Goal: Task Accomplishment & Management: Manage account settings

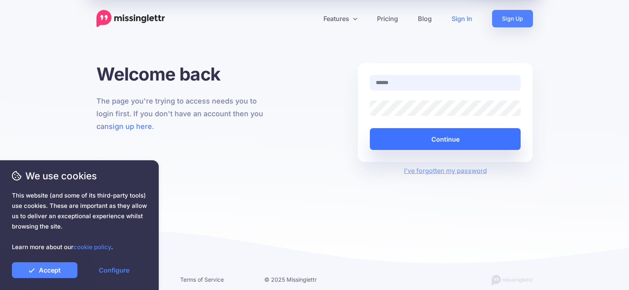
type input "**********"
click at [433, 143] on button "Continue" at bounding box center [445, 139] width 151 height 22
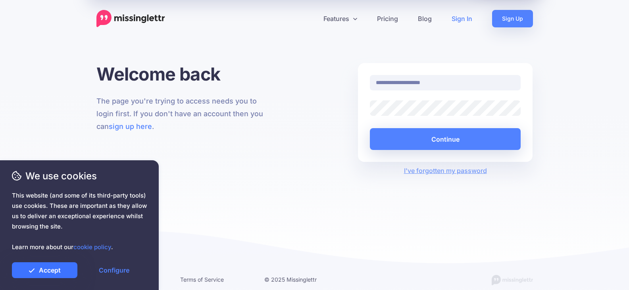
click at [42, 275] on link "Accept" at bounding box center [45, 271] width 66 height 16
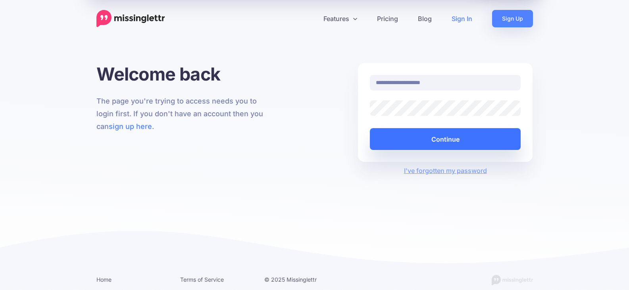
click at [452, 139] on button "Continue" at bounding box center [445, 139] width 151 height 22
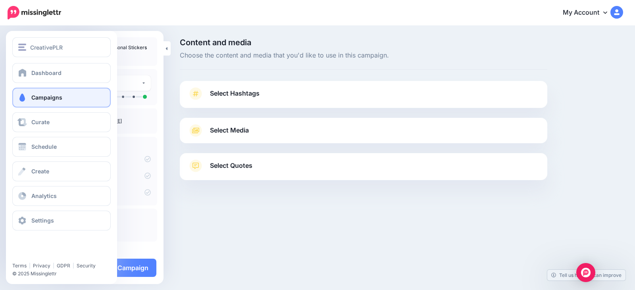
click at [58, 104] on link "Campaigns" at bounding box center [61, 98] width 98 height 20
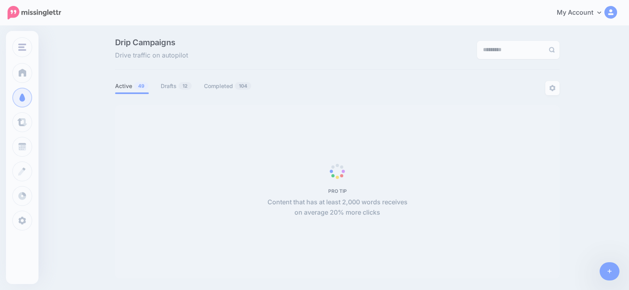
click at [217, 251] on span "PRO TIP Content that has at least 2,000 words receives on average 20% more clic…" at bounding box center [337, 192] width 445 height 174
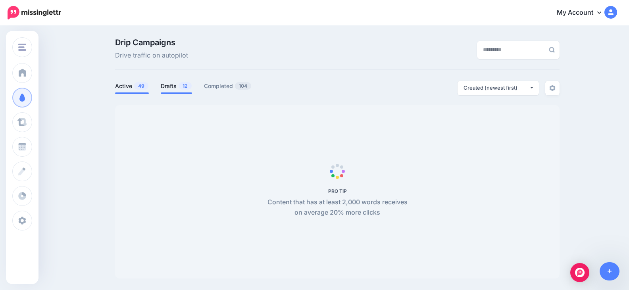
click at [173, 93] on span at bounding box center [176, 94] width 31 height 2
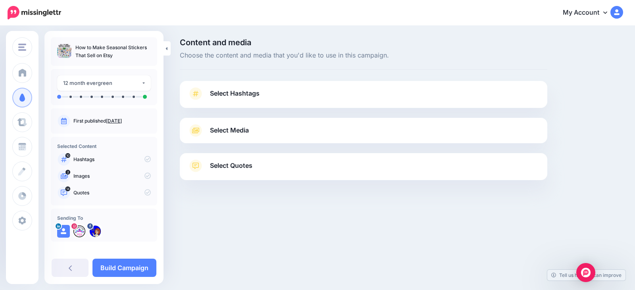
click at [229, 93] on span "Select Hashtags" at bounding box center [235, 93] width 50 height 11
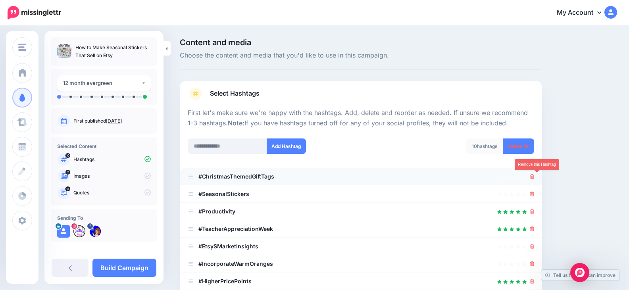
click at [535, 178] on icon at bounding box center [533, 176] width 4 height 5
click at [535, 178] on link at bounding box center [530, 176] width 9 height 7
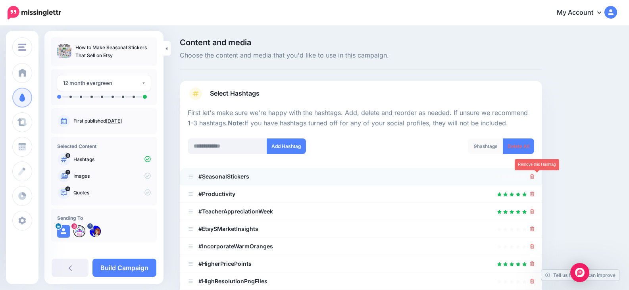
click at [535, 178] on icon at bounding box center [533, 176] width 4 height 5
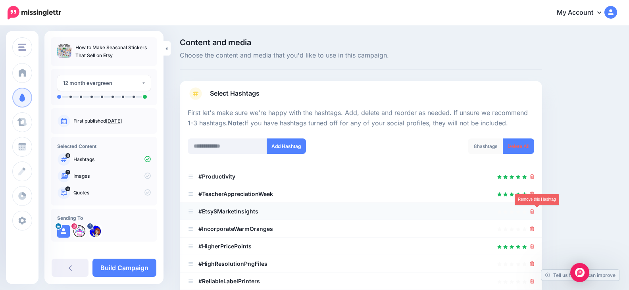
click at [535, 212] on icon at bounding box center [533, 211] width 4 height 5
click at [535, 211] on icon at bounding box center [533, 211] width 4 height 5
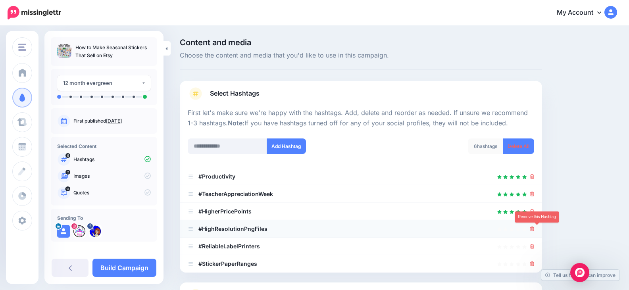
click at [535, 229] on icon at bounding box center [533, 229] width 4 height 5
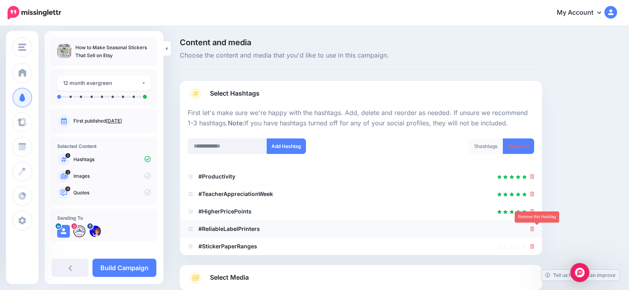
click at [535, 230] on icon at bounding box center [533, 229] width 4 height 5
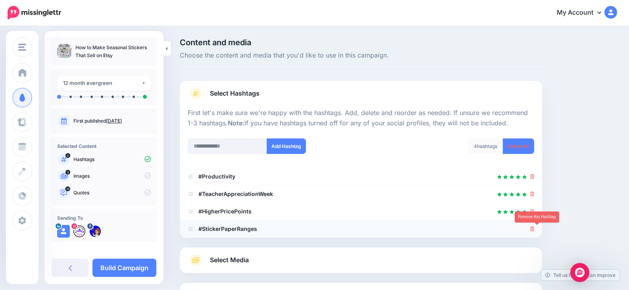
click at [535, 229] on icon at bounding box center [533, 229] width 4 height 5
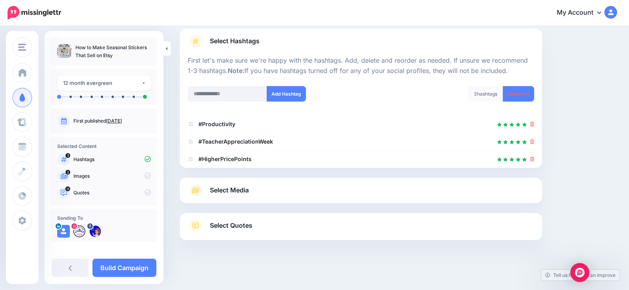
scroll to position [54, 0]
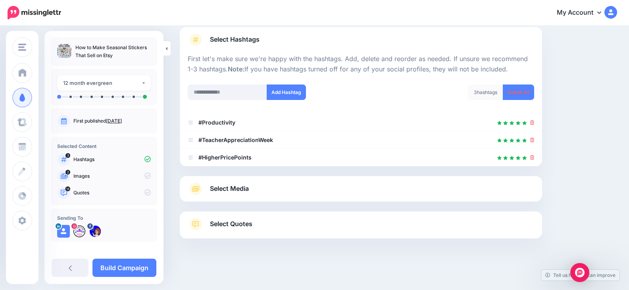
click at [271, 227] on link "Select Quotes" at bounding box center [361, 228] width 347 height 21
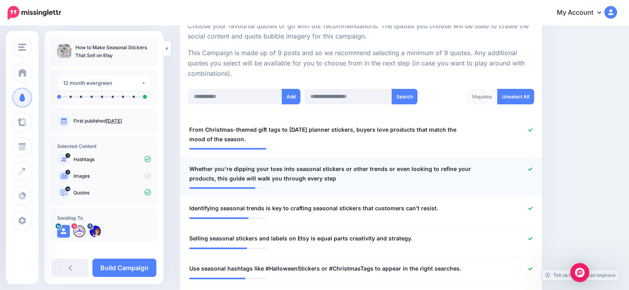
scroll to position [173, 0]
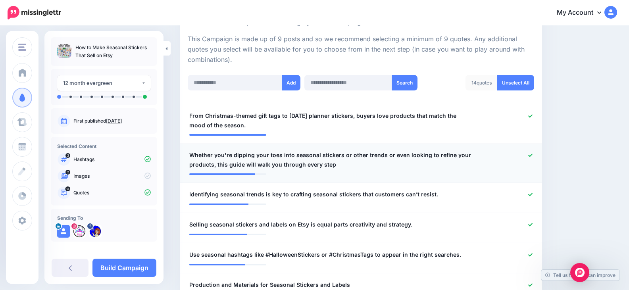
click at [533, 153] on icon at bounding box center [531, 155] width 4 height 4
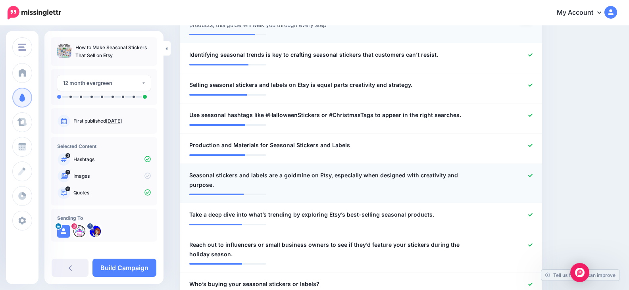
scroll to position [332, 0]
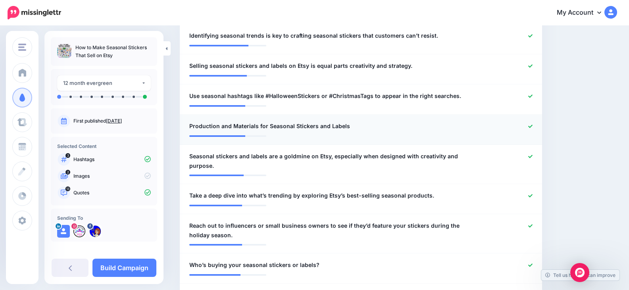
click at [539, 125] on div at bounding box center [509, 127] width 59 height 10
click at [535, 124] on div at bounding box center [509, 127] width 59 height 10
click at [533, 127] on icon at bounding box center [531, 126] width 4 height 4
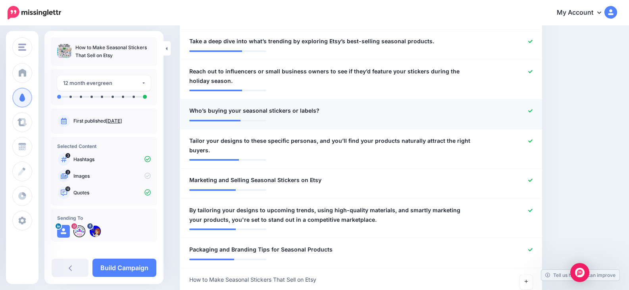
scroll to position [451, 0]
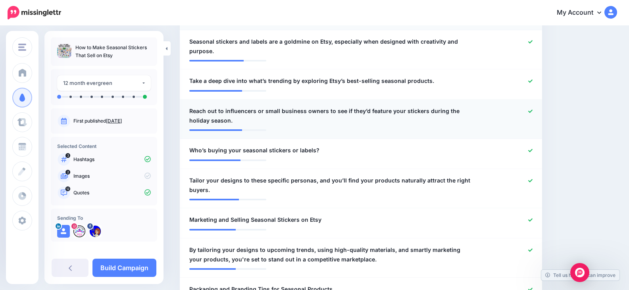
click at [533, 110] on icon at bounding box center [531, 111] width 4 height 3
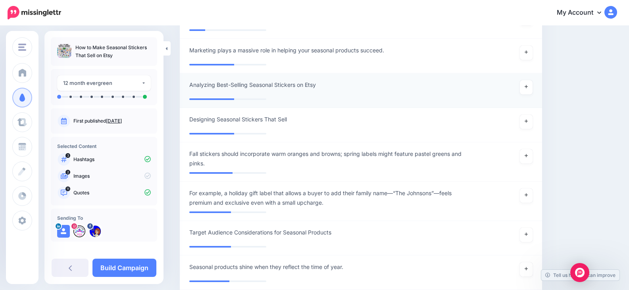
scroll to position [769, 0]
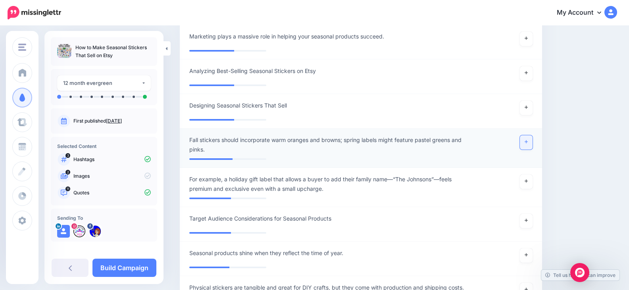
click at [529, 135] on link at bounding box center [526, 142] width 13 height 14
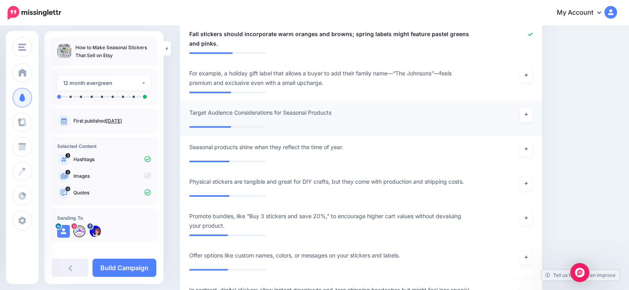
scroll to position [888, 0]
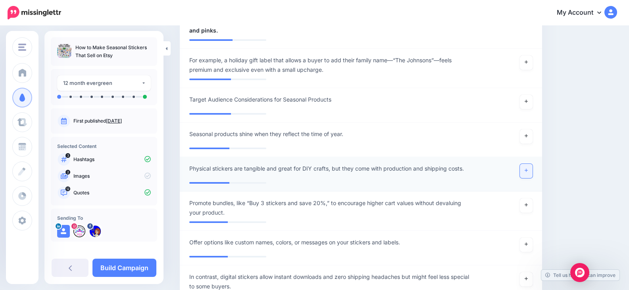
click at [528, 168] on icon at bounding box center [526, 170] width 3 height 4
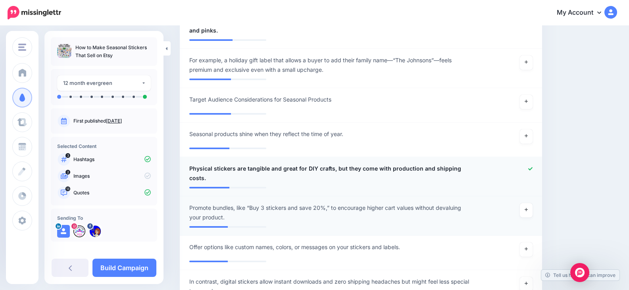
scroll to position [928, 0]
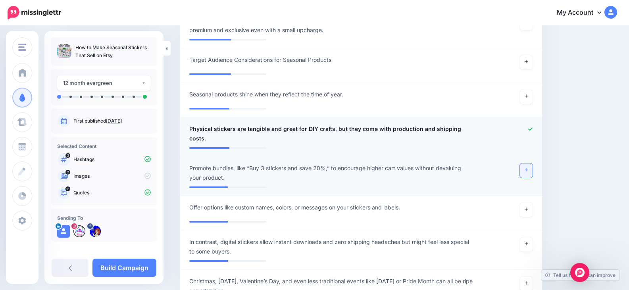
click at [533, 164] on link at bounding box center [526, 171] width 13 height 14
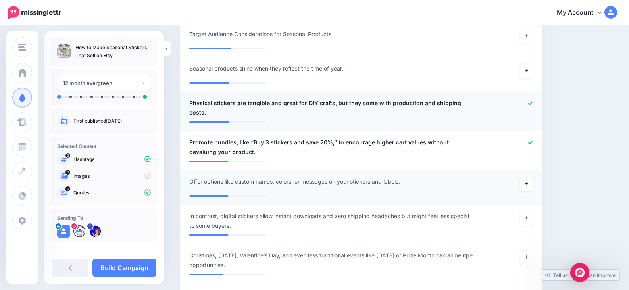
scroll to position [967, 0]
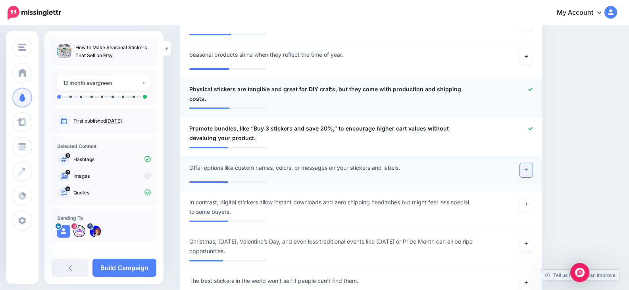
click at [528, 168] on icon at bounding box center [526, 170] width 3 height 4
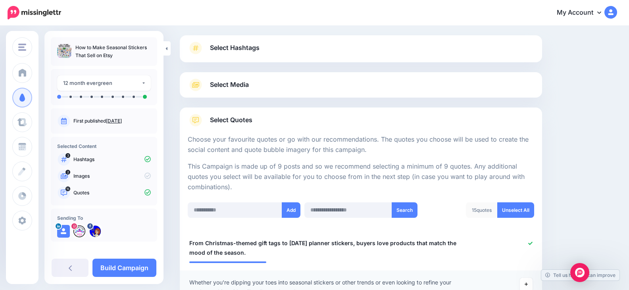
scroll to position [0, 0]
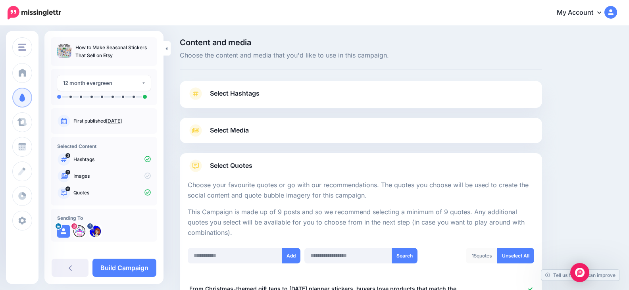
click at [220, 129] on span "Select Media" at bounding box center [229, 130] width 39 height 11
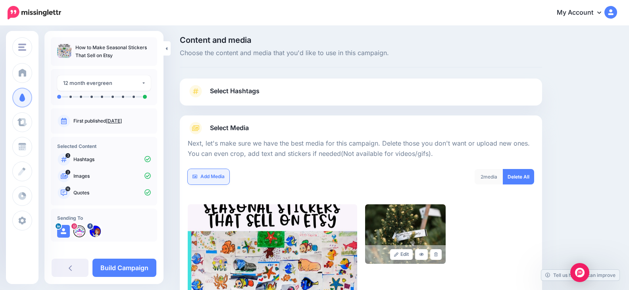
scroll to position [40, 0]
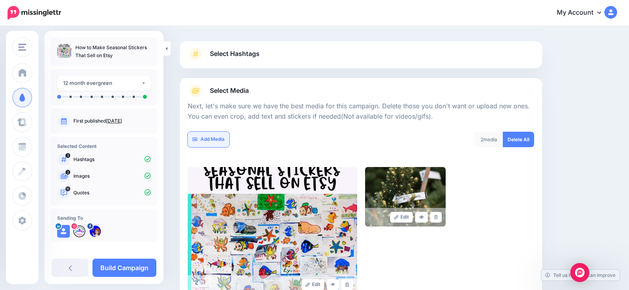
click at [212, 140] on link "Add Media" at bounding box center [209, 139] width 42 height 15
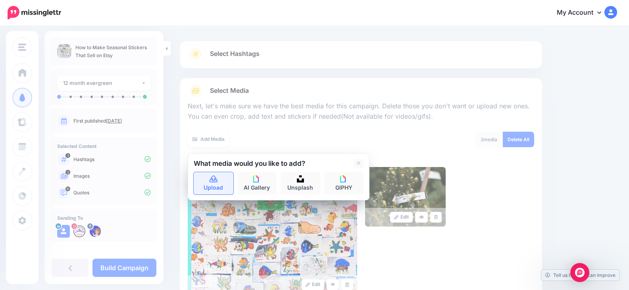
click at [212, 181] on icon at bounding box center [213, 179] width 9 height 7
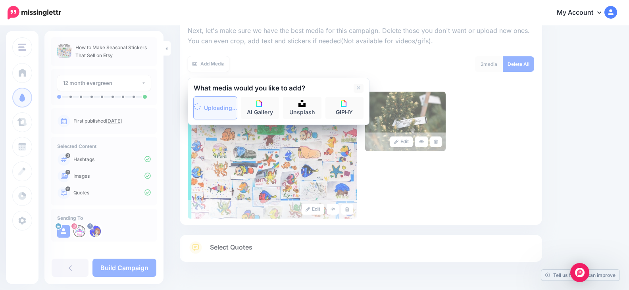
scroll to position [119, 0]
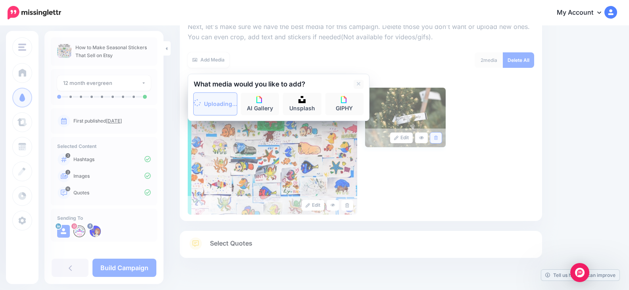
click at [441, 135] on link at bounding box center [436, 138] width 12 height 11
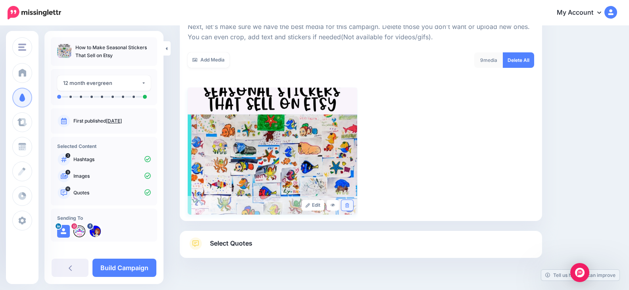
click at [353, 206] on link at bounding box center [348, 205] width 12 height 11
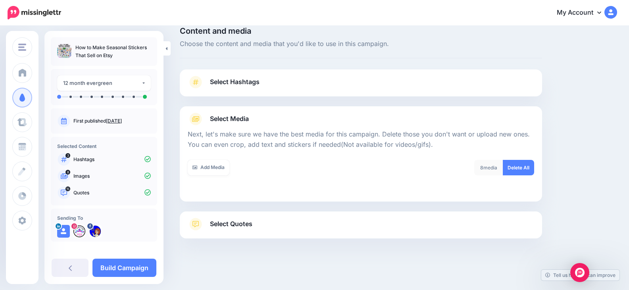
click at [268, 162] on div "Add Media" at bounding box center [272, 167] width 168 height 15
click at [351, 179] on div "Add Media What media would you like to add? Upload AI Gallery Unsplash GIPHY" at bounding box center [272, 172] width 180 height 25
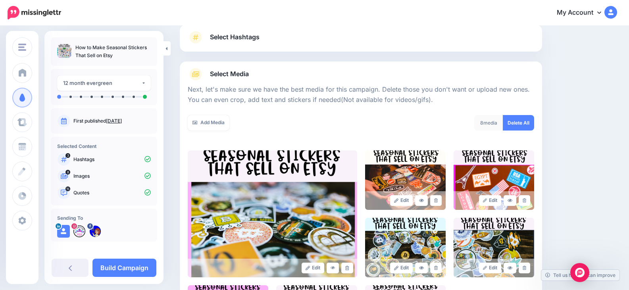
scroll to position [0, 0]
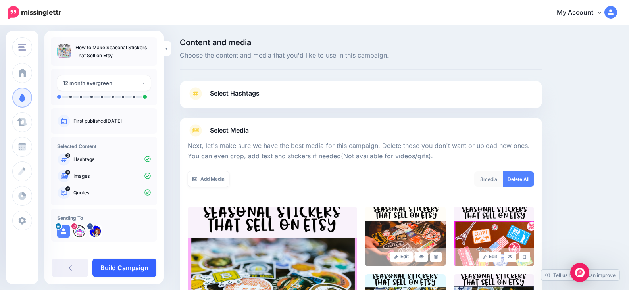
click at [139, 264] on link "Build Campaign" at bounding box center [125, 268] width 64 height 18
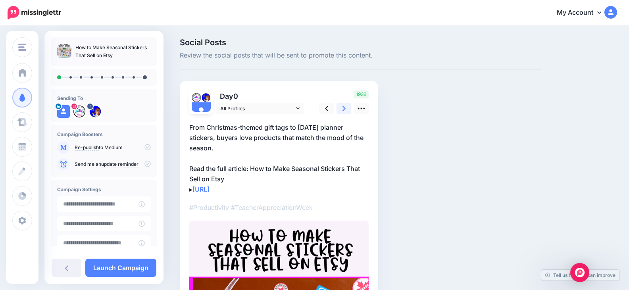
click at [344, 111] on icon at bounding box center [344, 108] width 3 height 8
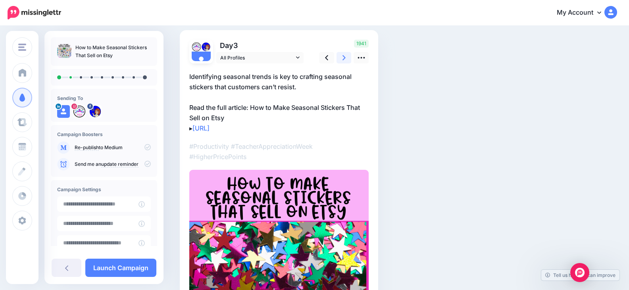
scroll to position [40, 0]
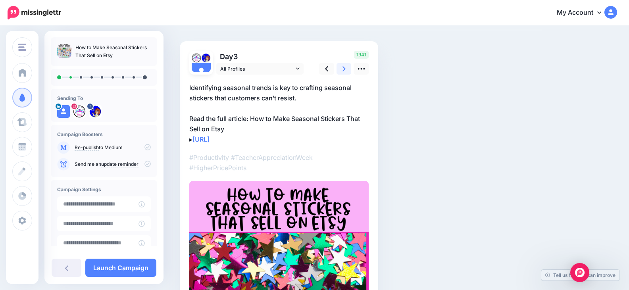
click at [346, 68] on link at bounding box center [344, 69] width 15 height 12
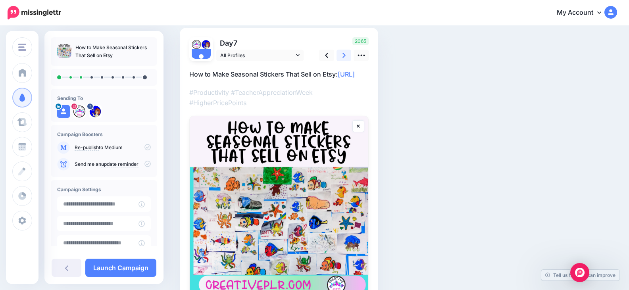
scroll to position [0, 0]
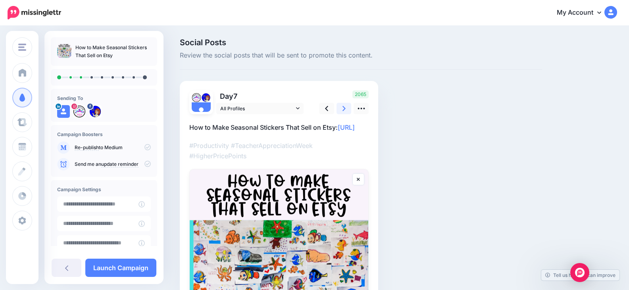
click at [346, 105] on icon at bounding box center [344, 108] width 3 height 8
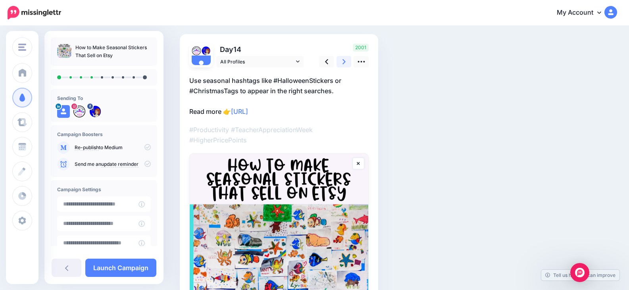
scroll to position [46, 0]
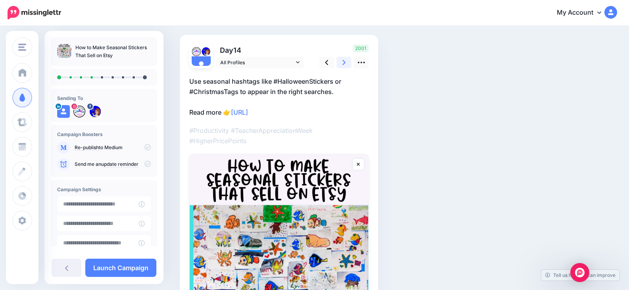
click at [347, 62] on link at bounding box center [344, 63] width 15 height 12
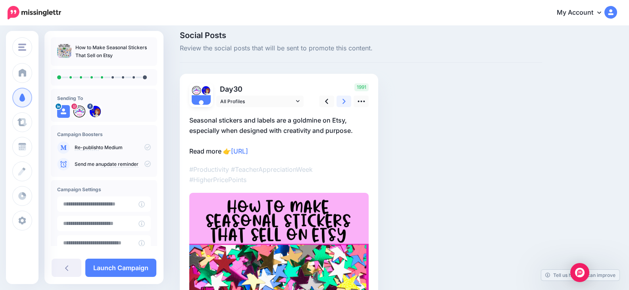
scroll to position [0, 0]
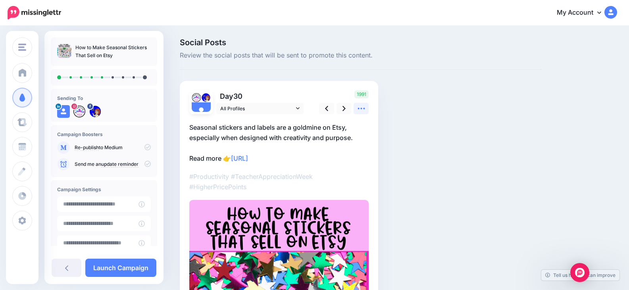
click at [362, 107] on icon at bounding box center [361, 108] width 8 height 8
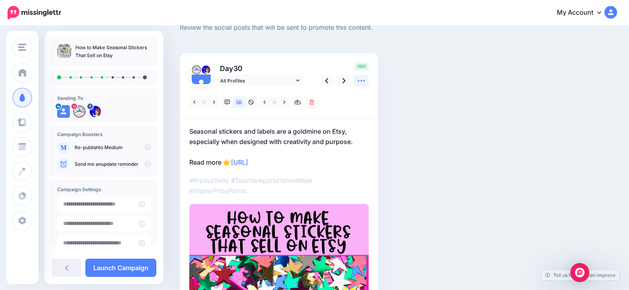
scroll to position [40, 0]
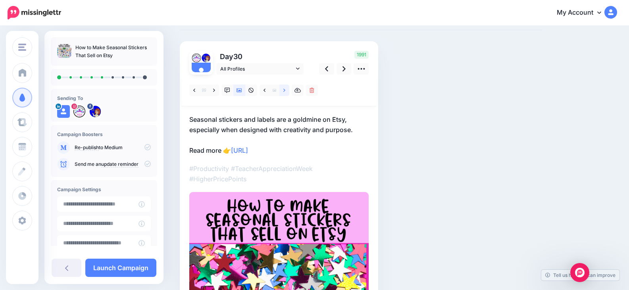
click at [283, 91] on link at bounding box center [285, 91] width 10 height 12
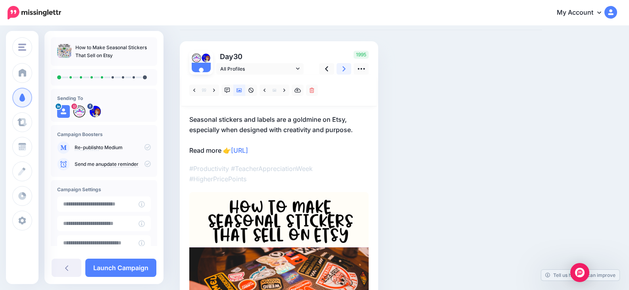
click at [345, 69] on icon at bounding box center [344, 68] width 3 height 5
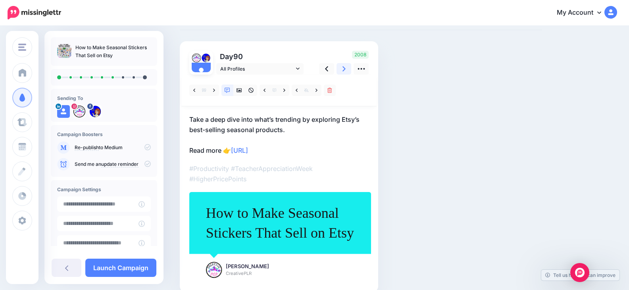
scroll to position [78, 0]
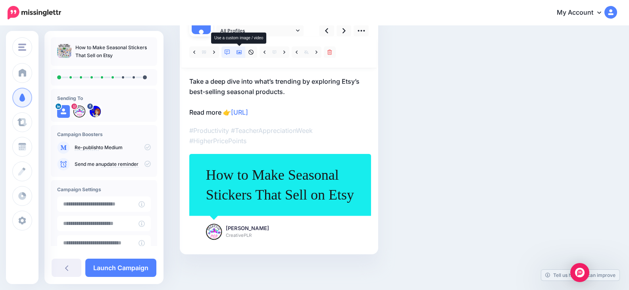
click at [242, 54] on link at bounding box center [240, 52] width 12 height 12
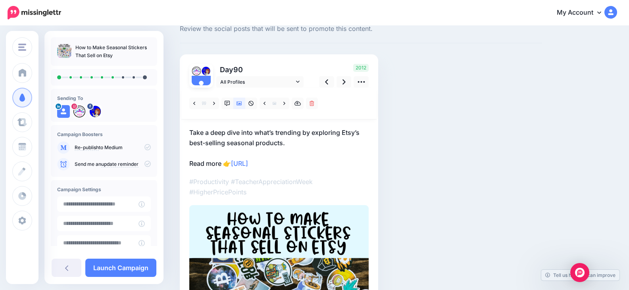
scroll to position [0, 0]
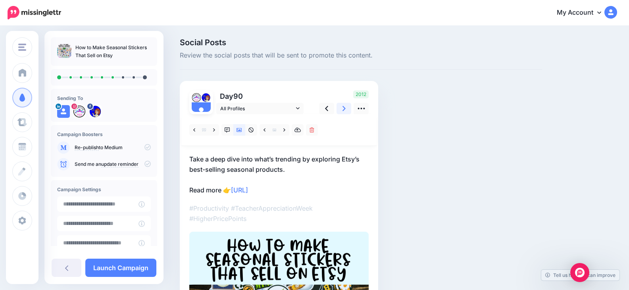
click at [348, 108] on link at bounding box center [344, 109] width 15 height 12
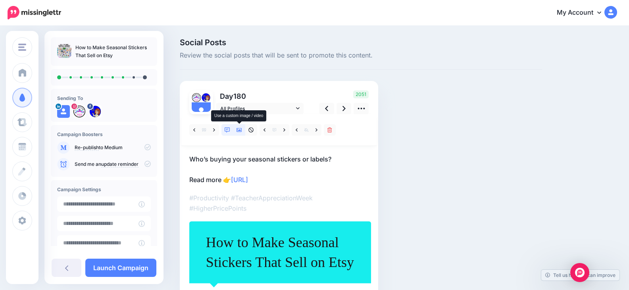
click at [239, 131] on icon at bounding box center [240, 130] width 6 height 4
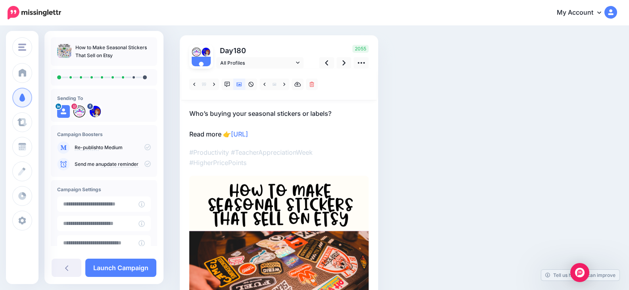
scroll to position [40, 0]
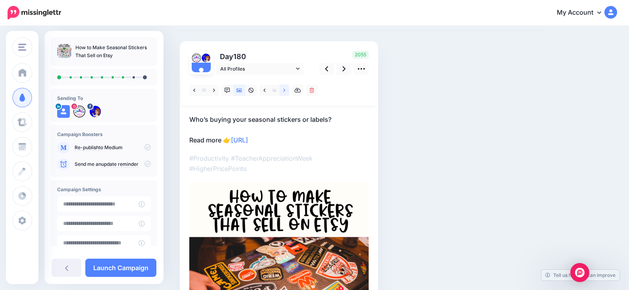
click at [284, 89] on icon at bounding box center [285, 91] width 2 height 6
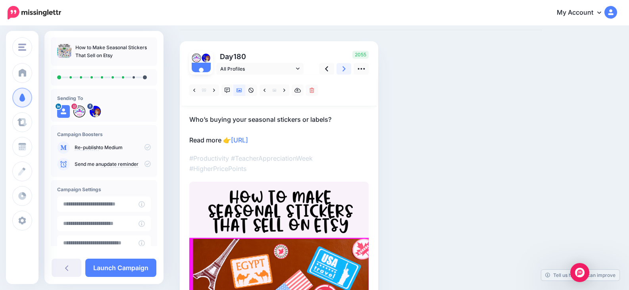
click at [344, 70] on icon at bounding box center [344, 68] width 3 height 5
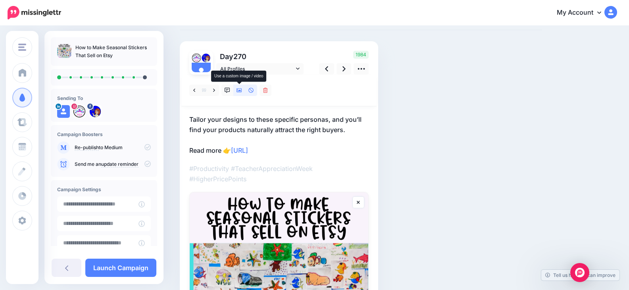
click at [241, 90] on icon at bounding box center [240, 91] width 6 height 4
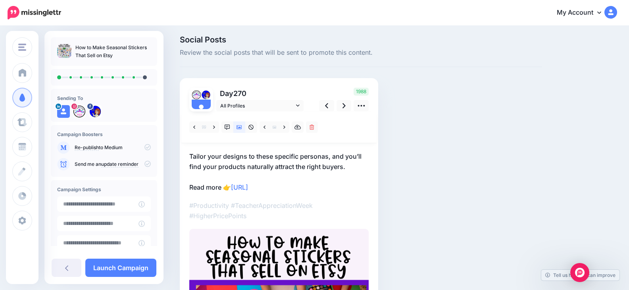
scroll to position [0, 0]
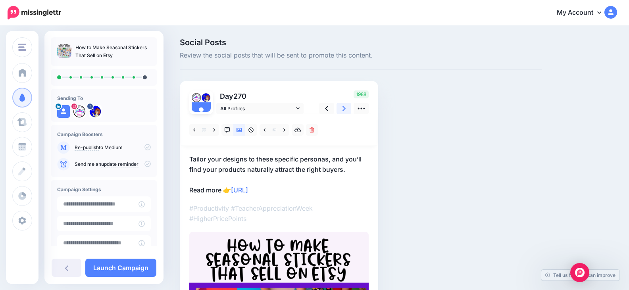
click at [346, 106] on link at bounding box center [344, 109] width 15 height 12
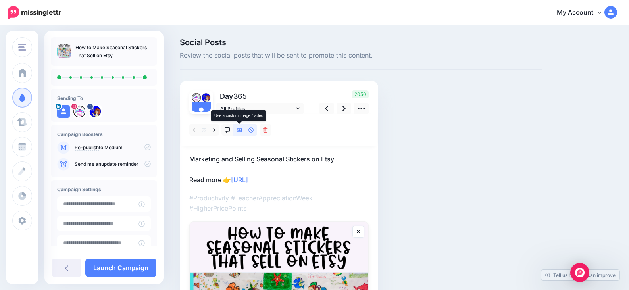
click at [239, 131] on icon at bounding box center [240, 130] width 6 height 4
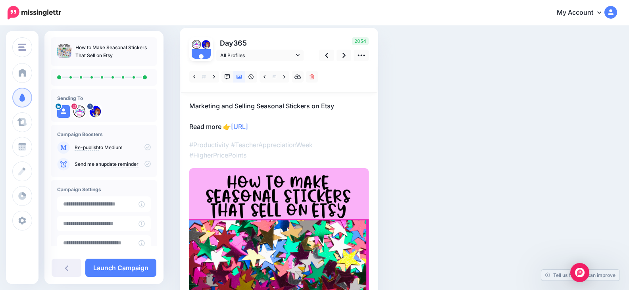
scroll to position [40, 0]
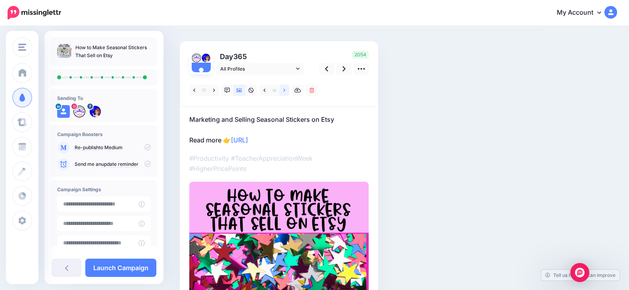
click at [285, 92] on link at bounding box center [285, 91] width 10 height 12
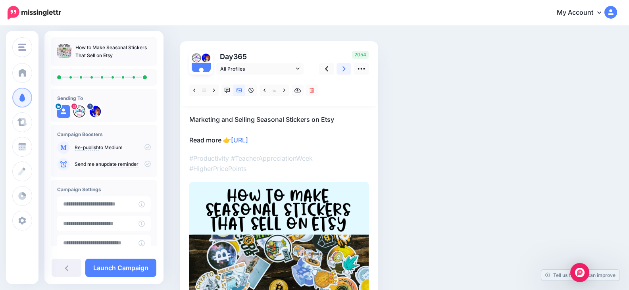
click at [344, 70] on icon at bounding box center [344, 69] width 3 height 8
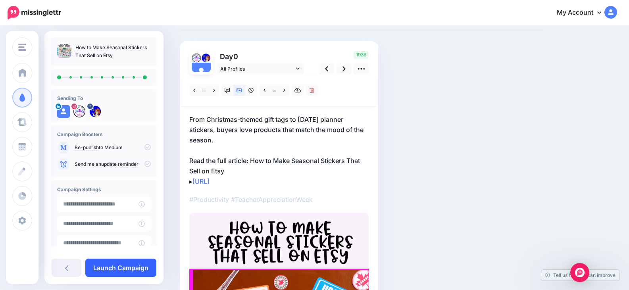
click at [140, 265] on link "Launch Campaign" at bounding box center [120, 268] width 71 height 18
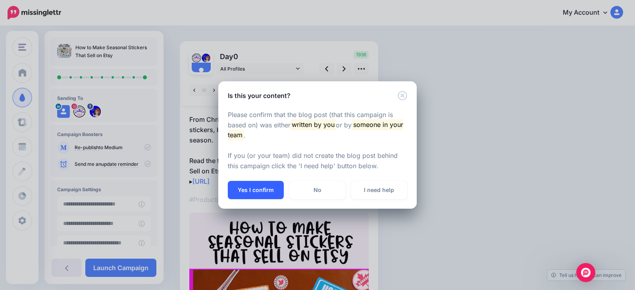
drag, startPoint x: 265, startPoint y: 177, endPoint x: 258, endPoint y: 184, distance: 10.4
click at [262, 180] on div "Please confirm that the blog post (that this campaign is based on) was either w…" at bounding box center [317, 140] width 199 height 81
click at [256, 187] on button "Yes I confirm" at bounding box center [256, 190] width 56 height 18
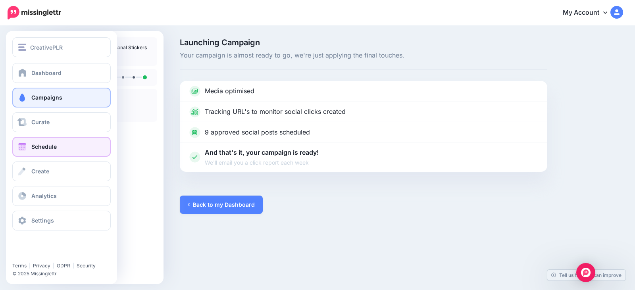
click at [26, 146] on span at bounding box center [22, 147] width 10 height 8
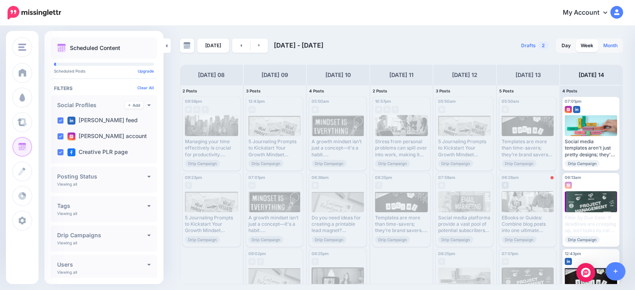
click at [616, 48] on link "Month" at bounding box center [611, 45] width 24 height 13
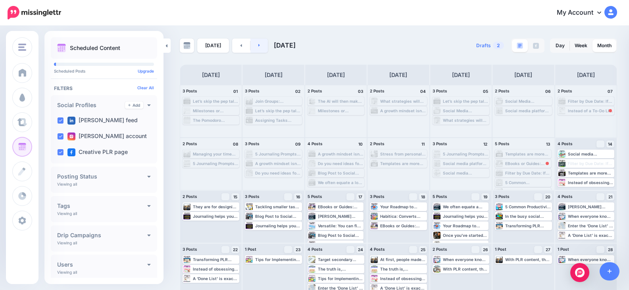
click at [263, 47] on link at bounding box center [260, 46] width 18 height 14
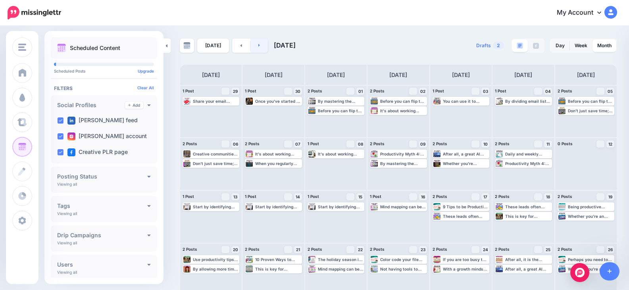
click at [263, 46] on link at bounding box center [260, 46] width 18 height 14
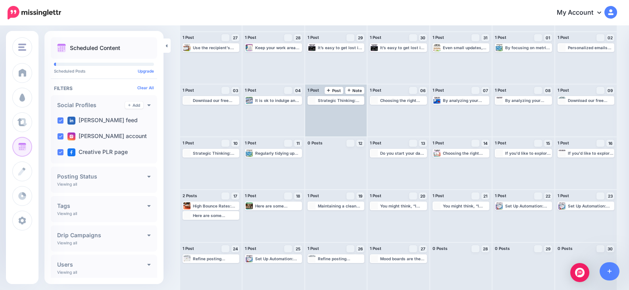
scroll to position [59, 0]
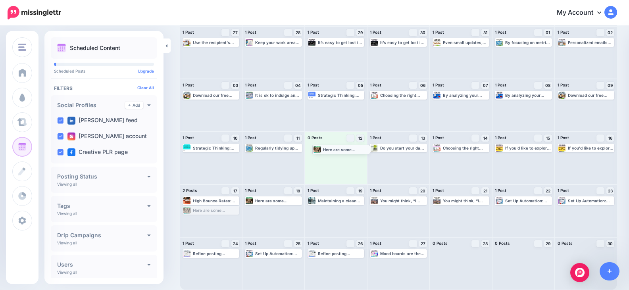
drag, startPoint x: 222, startPoint y: 210, endPoint x: 352, endPoint y: 148, distance: 144.1
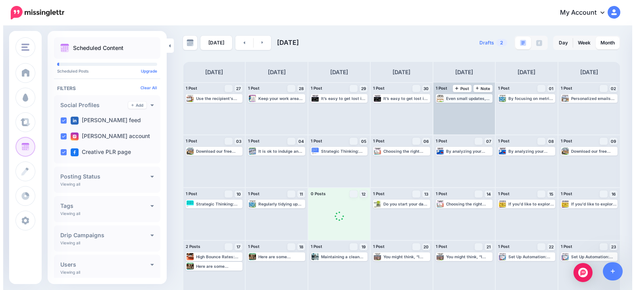
scroll to position [0, 0]
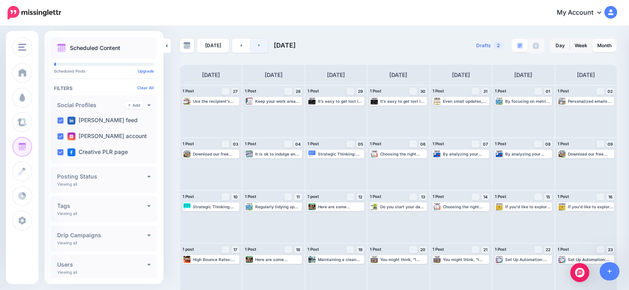
click at [259, 46] on icon at bounding box center [260, 45] width 2 height 5
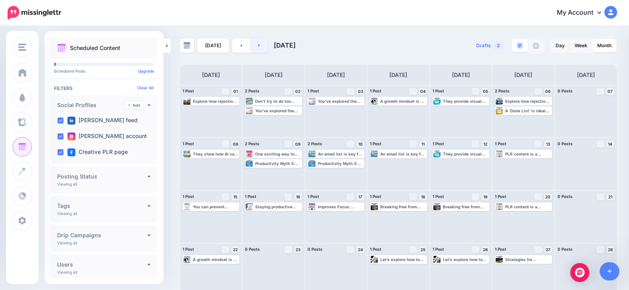
click at [263, 40] on link at bounding box center [260, 46] width 18 height 14
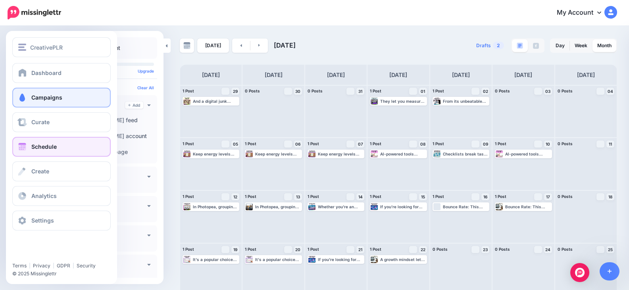
click at [48, 101] on link "Campaigns" at bounding box center [61, 98] width 98 height 20
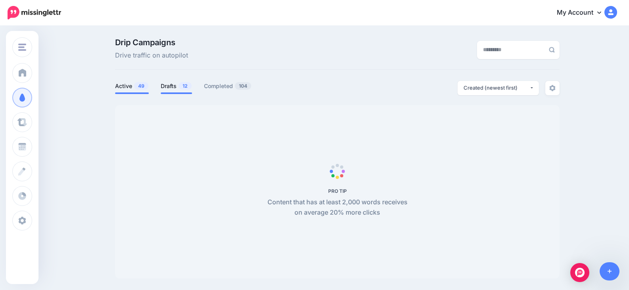
click at [169, 86] on link "Drafts 12" at bounding box center [176, 86] width 31 height 10
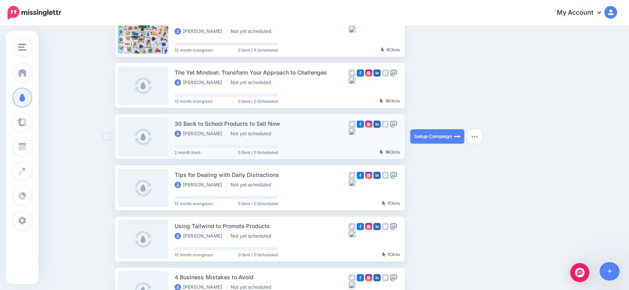
scroll to position [79, 0]
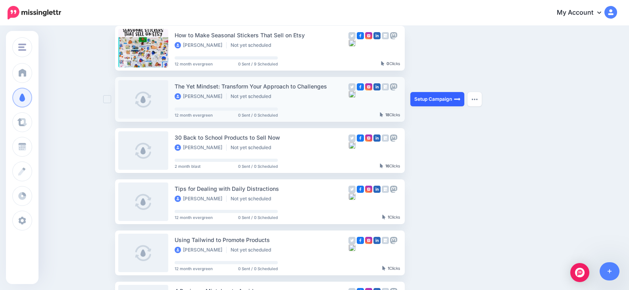
click at [434, 100] on link "Setup Campaign" at bounding box center [438, 99] width 54 height 14
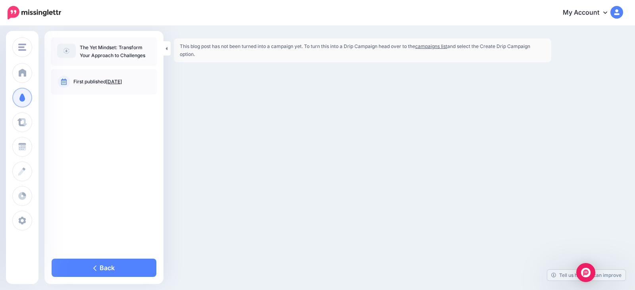
click at [434, 45] on link "campaigns list" at bounding box center [431, 46] width 32 height 6
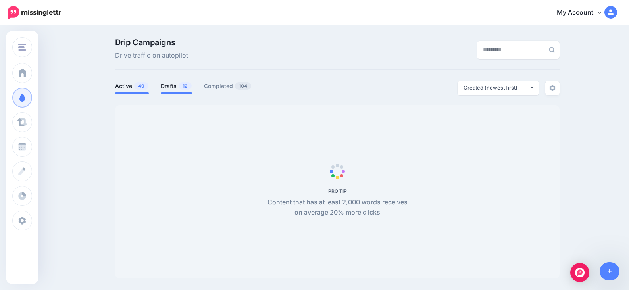
click at [170, 86] on link "Drafts 12" at bounding box center [176, 86] width 31 height 10
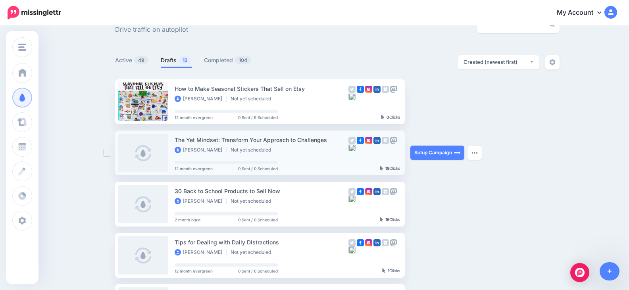
scroll to position [40, 0]
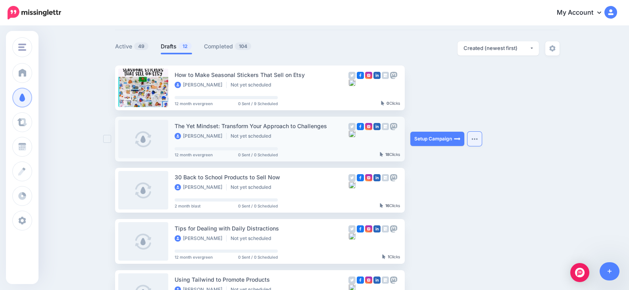
click at [477, 140] on img "button" at bounding box center [475, 139] width 6 height 2
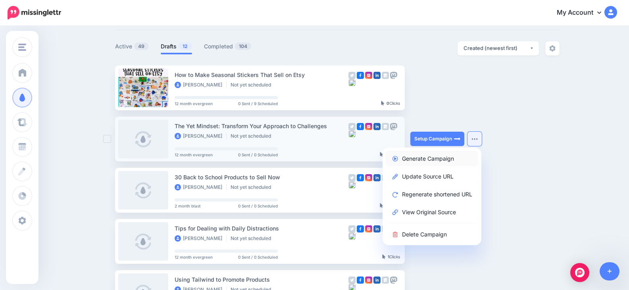
click at [442, 161] on link "Generate Campaign" at bounding box center [432, 158] width 93 height 15
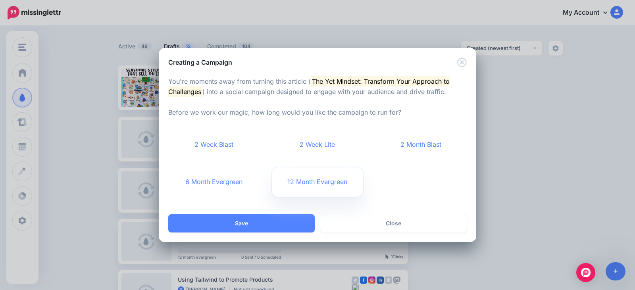
click at [306, 182] on link "12 Month Evergreen" at bounding box center [318, 182] width 92 height 29
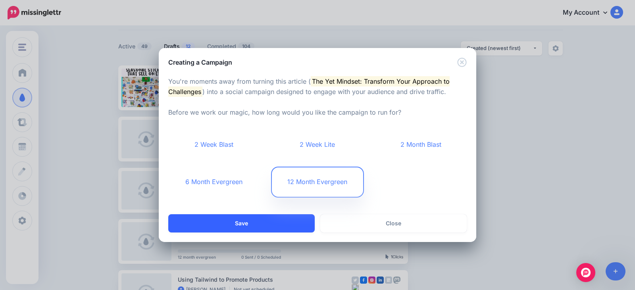
click at [278, 226] on button "Save" at bounding box center [241, 223] width 147 height 18
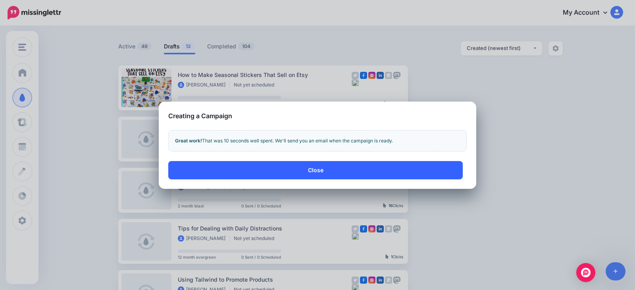
click at [314, 171] on button "Close" at bounding box center [315, 170] width 295 height 18
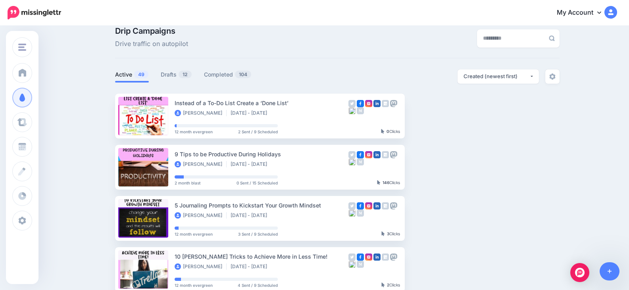
scroll to position [1, 0]
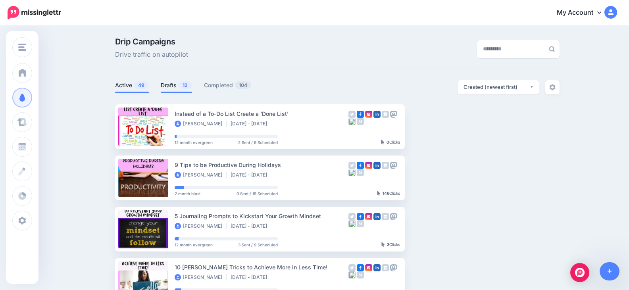
click at [180, 85] on link "Drafts 12" at bounding box center [176, 86] width 31 height 10
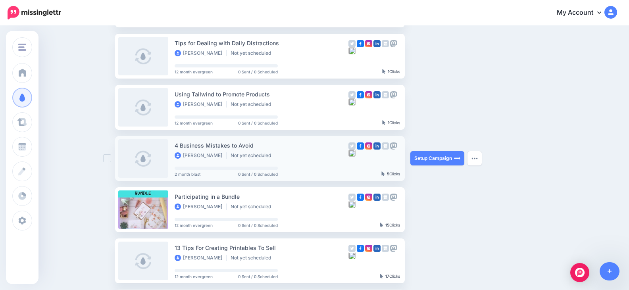
scroll to position [239, 0]
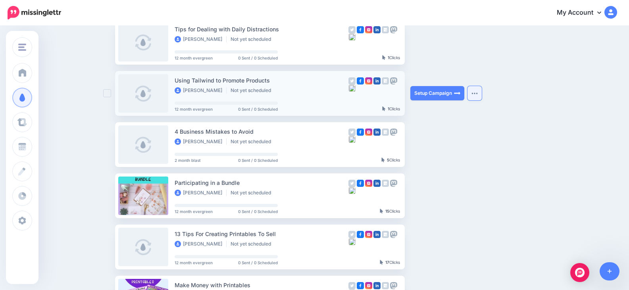
click at [476, 94] on img "button" at bounding box center [475, 93] width 6 height 2
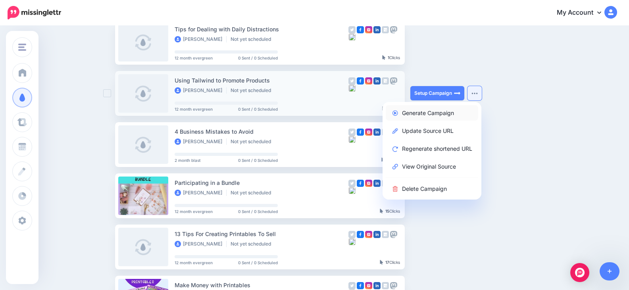
click at [442, 112] on link "Generate Campaign" at bounding box center [432, 112] width 93 height 15
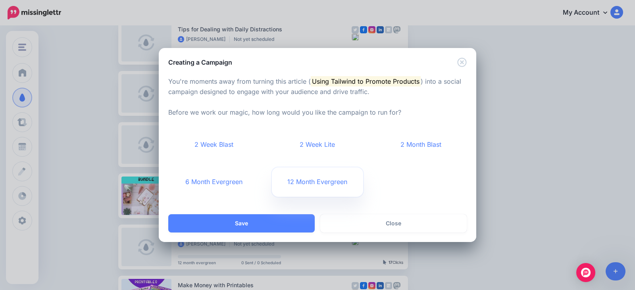
click at [311, 182] on link "12 Month Evergreen" at bounding box center [318, 182] width 92 height 29
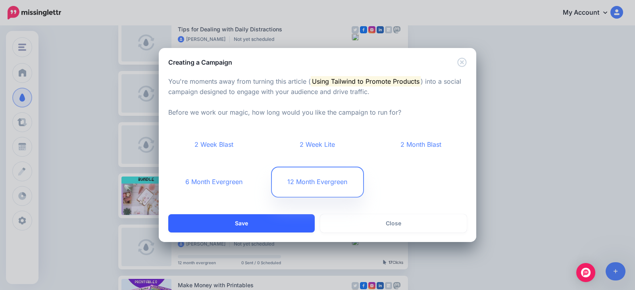
click at [284, 221] on button "Save" at bounding box center [241, 223] width 147 height 18
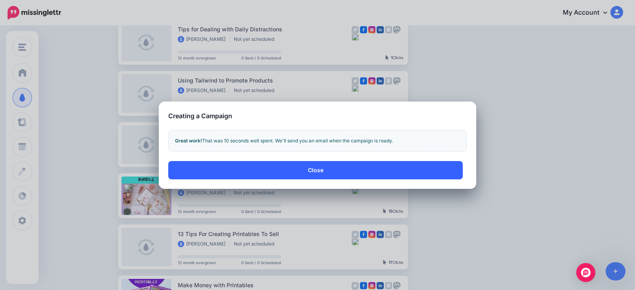
click at [317, 173] on button "Close" at bounding box center [315, 170] width 295 height 18
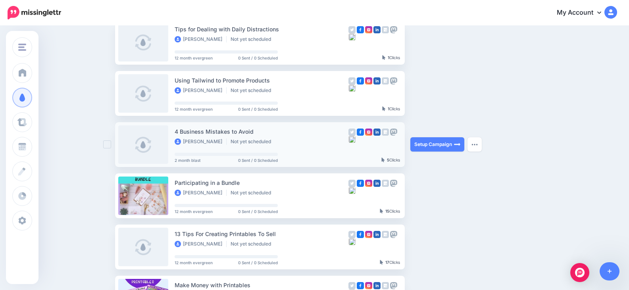
scroll to position [265, 0]
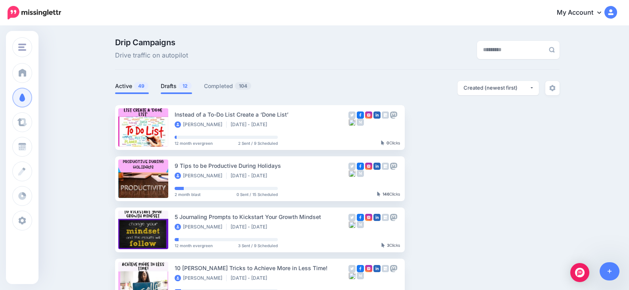
click at [179, 91] on link "Drafts 12" at bounding box center [176, 86] width 31 height 10
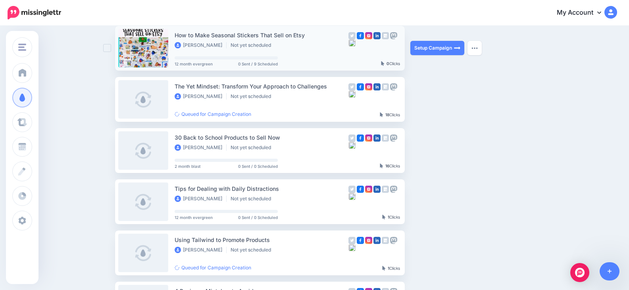
scroll to position [119, 0]
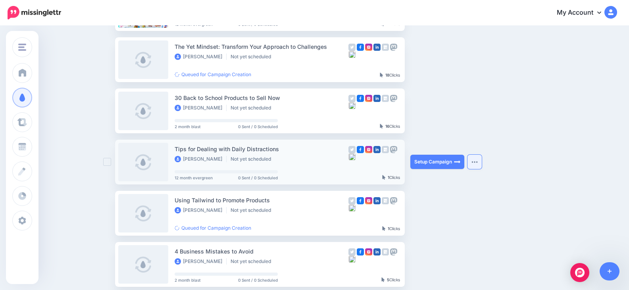
click at [476, 162] on img "button" at bounding box center [475, 162] width 6 height 2
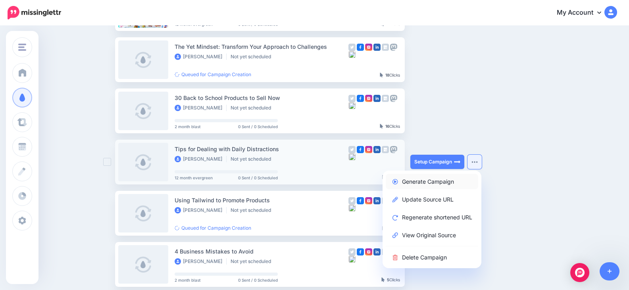
click at [454, 183] on link "Generate Campaign" at bounding box center [432, 181] width 93 height 15
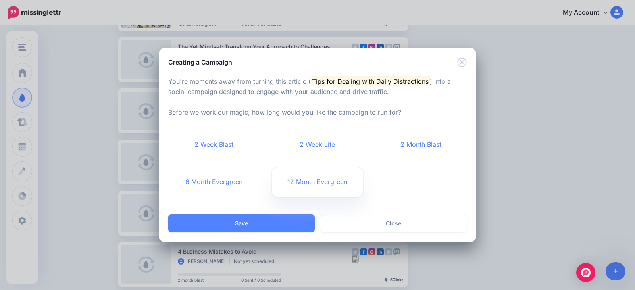
click at [304, 187] on link "12 Month Evergreen" at bounding box center [318, 182] width 92 height 29
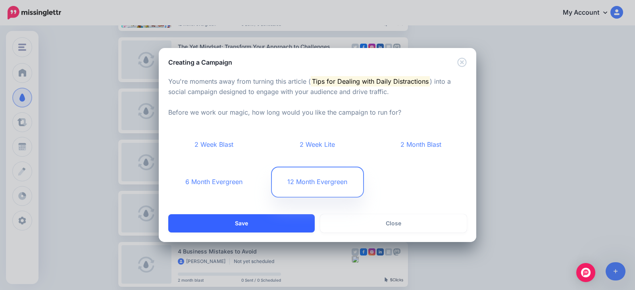
click at [282, 229] on button "Save" at bounding box center [241, 223] width 147 height 18
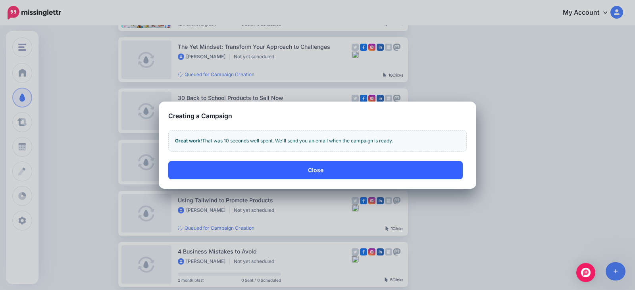
click at [326, 171] on button "Close" at bounding box center [315, 170] width 295 height 18
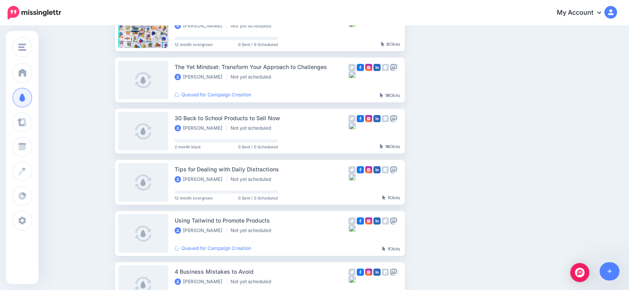
scroll to position [65, 0]
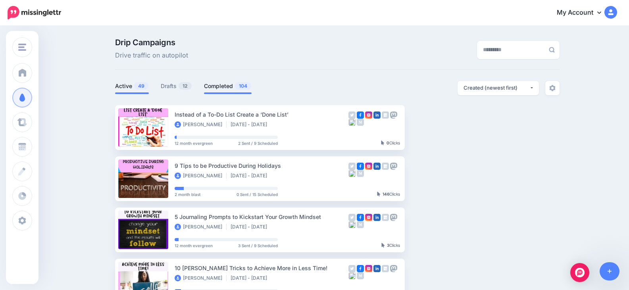
click at [218, 87] on link "Completed 104" at bounding box center [228, 86] width 48 height 10
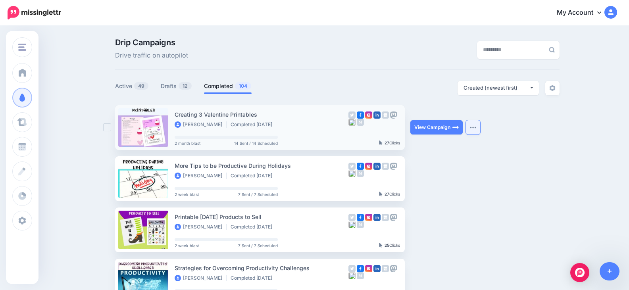
click at [477, 129] on button "button" at bounding box center [473, 127] width 14 height 14
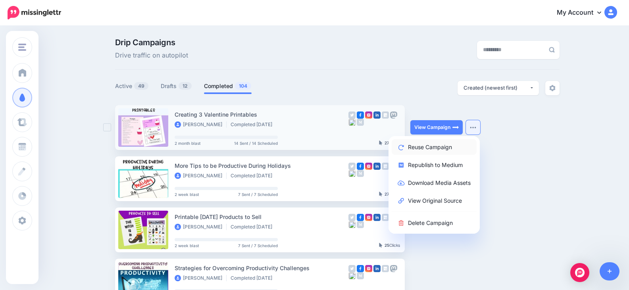
click at [442, 148] on link "Reuse Campaign" at bounding box center [434, 146] width 85 height 15
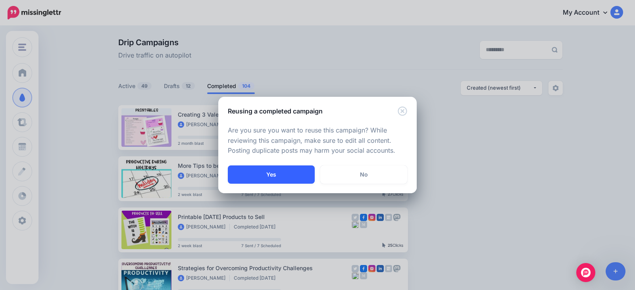
click at [287, 177] on button "Yes" at bounding box center [271, 175] width 87 height 18
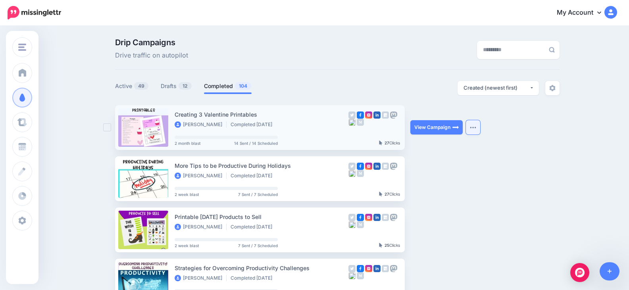
click at [475, 126] on button "button" at bounding box center [473, 127] width 14 height 14
drag, startPoint x: 386, startPoint y: 85, endPoint x: 382, endPoint y: 80, distance: 5.9
click at [385, 82] on div "**********" at bounding box center [449, 88] width 222 height 14
click at [175, 88] on link "Drafts 12" at bounding box center [176, 86] width 31 height 10
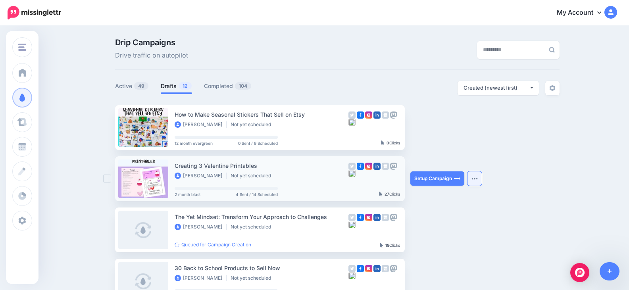
click at [478, 180] on img "button" at bounding box center [475, 179] width 6 height 2
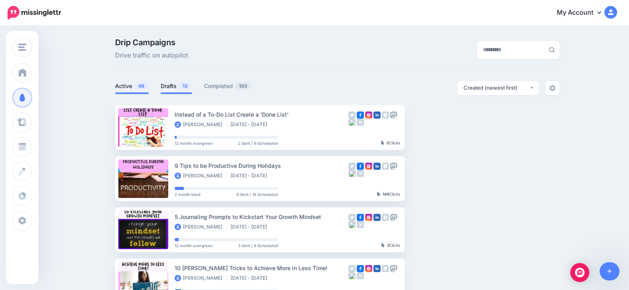
click at [178, 93] on span at bounding box center [176, 94] width 31 height 2
click at [178, 89] on link "Drafts 13" at bounding box center [176, 86] width 31 height 10
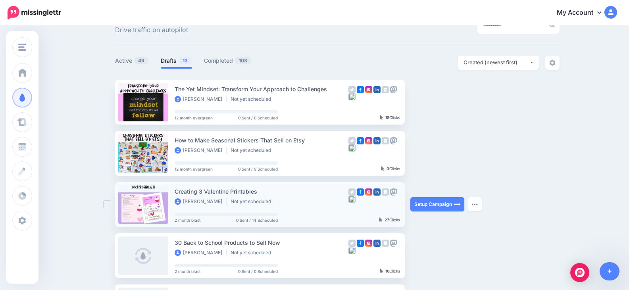
scroll to position [40, 0]
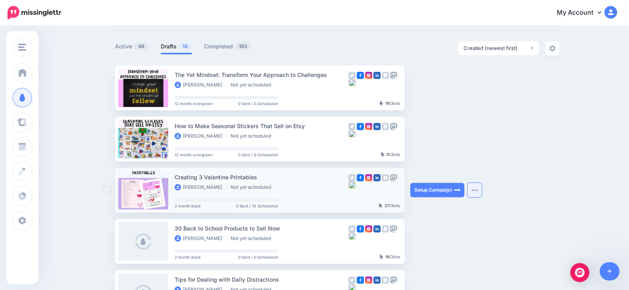
click at [478, 188] on button "button" at bounding box center [475, 190] width 14 height 14
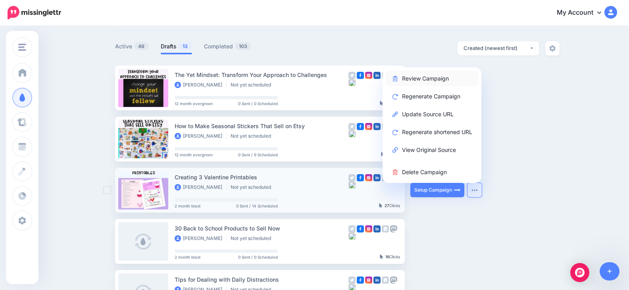
click at [449, 77] on link "Review Campaign" at bounding box center [432, 78] width 93 height 15
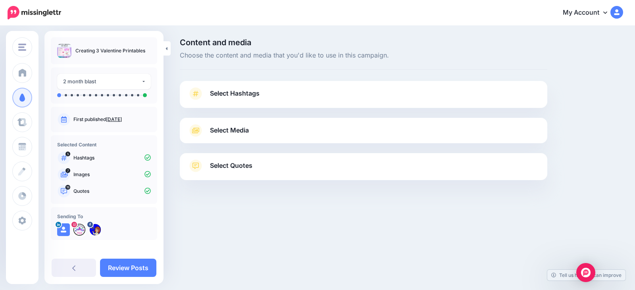
click at [241, 98] on span "Select Hashtags" at bounding box center [235, 93] width 50 height 11
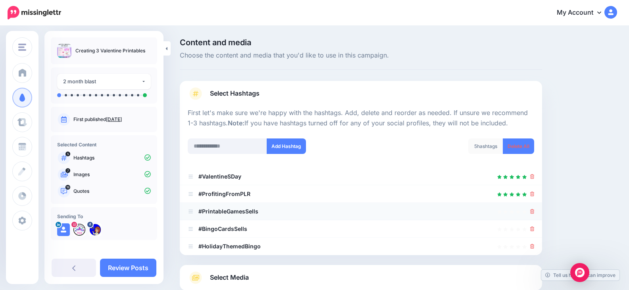
click at [533, 212] on div at bounding box center [361, 212] width 347 height 10
click at [535, 210] on icon at bounding box center [533, 211] width 4 height 5
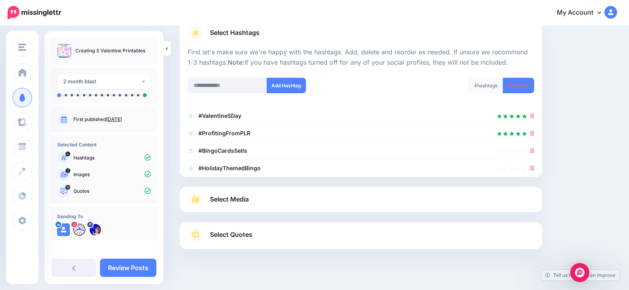
scroll to position [79, 0]
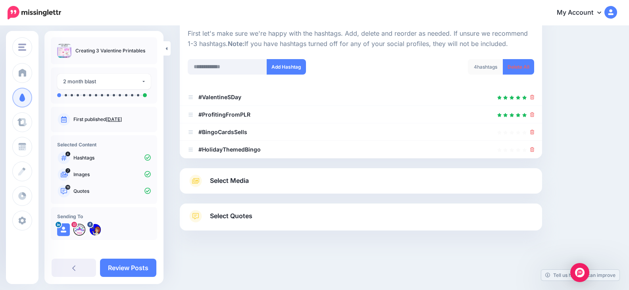
click at [334, 185] on link "Select Media" at bounding box center [361, 181] width 347 height 13
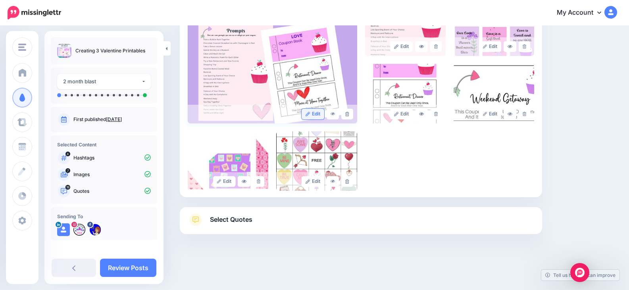
scroll to position [217, 0]
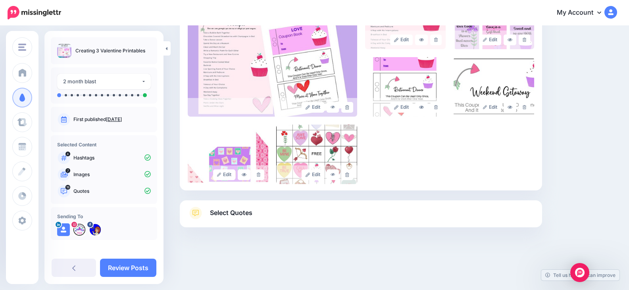
click at [246, 214] on span "Select Quotes" at bounding box center [231, 213] width 42 height 11
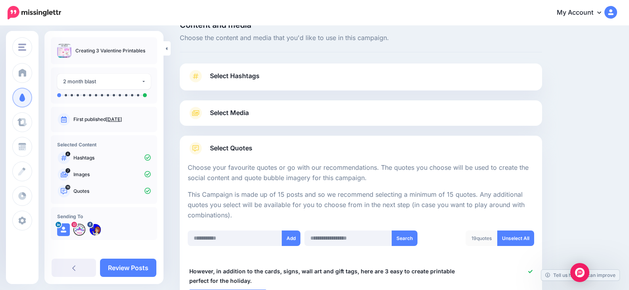
scroll to position [0, 0]
